Goal: Transaction & Acquisition: Purchase product/service

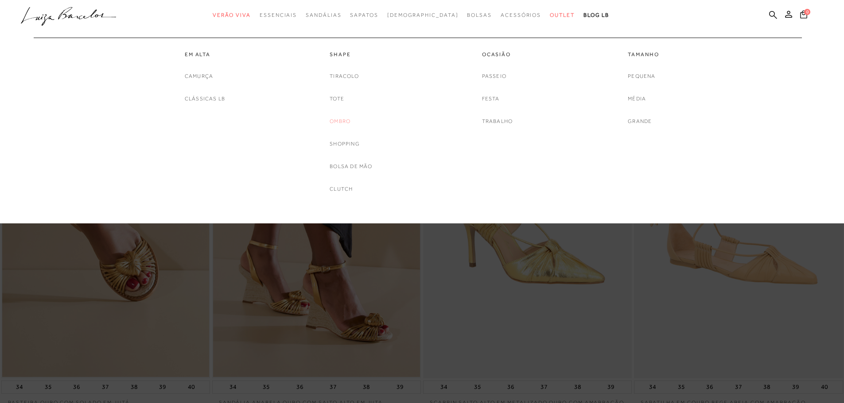
click at [342, 123] on link "Ombro" at bounding box center [339, 121] width 21 height 9
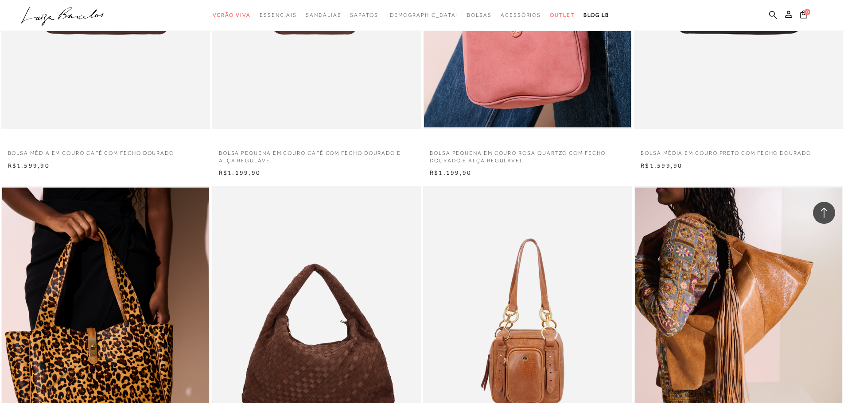
scroll to position [1461, 0]
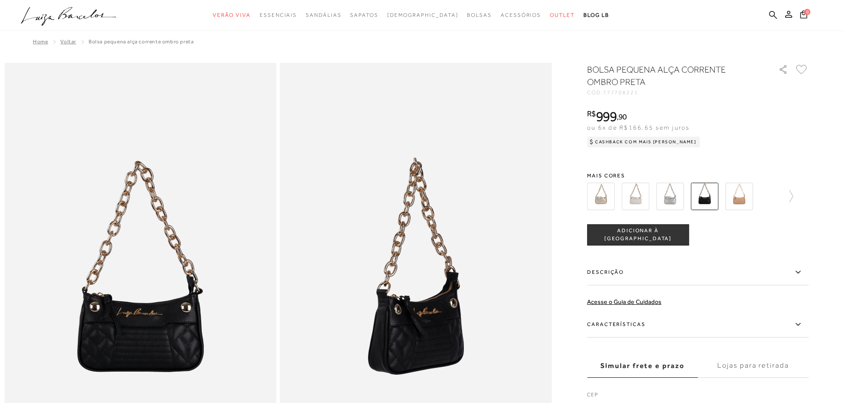
click at [600, 198] on img at bounding box center [600, 196] width 27 height 27
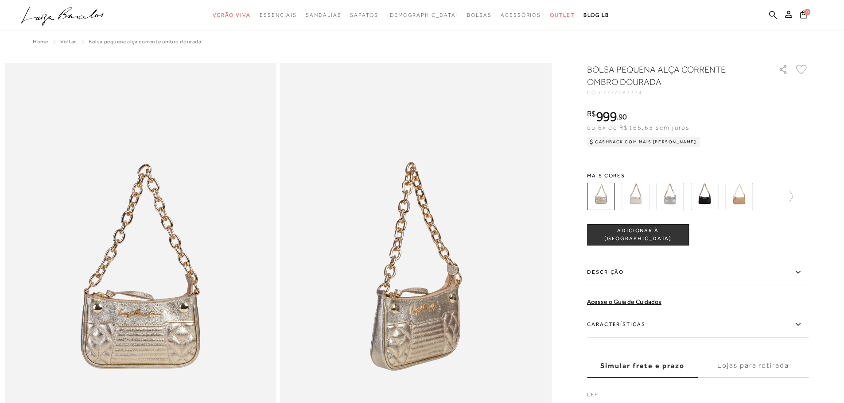
click at [649, 207] on img at bounding box center [634, 196] width 27 height 27
